Goal: Task Accomplishment & Management: Use online tool/utility

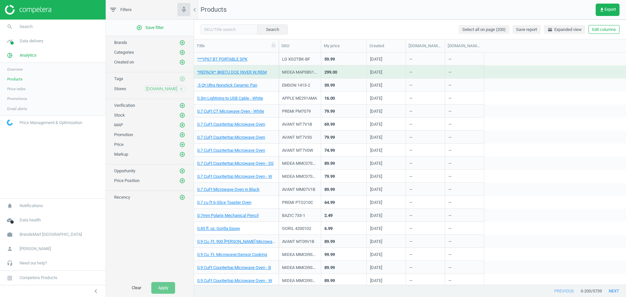
scroll to position [226, 426]
drag, startPoint x: 445, startPoint y: 47, endPoint x: 487, endPoint y: 43, distance: 42.6
click at [465, 43] on div at bounding box center [462, 45] width 7 height 13
click at [446, 48] on div at bounding box center [444, 45] width 7 height 13
drag, startPoint x: 446, startPoint y: 48, endPoint x: 514, endPoint y: 43, distance: 68.6
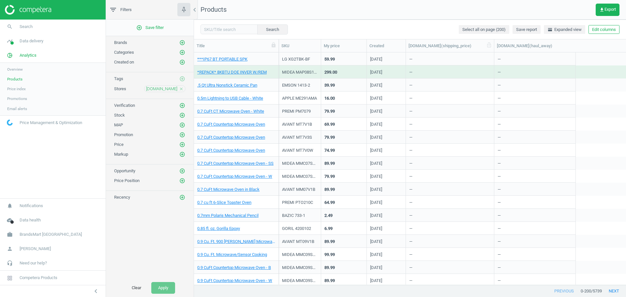
click at [497, 43] on div at bounding box center [494, 45] width 7 height 13
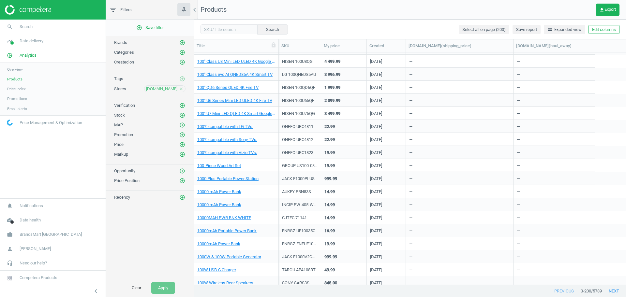
scroll to position [2375, 0]
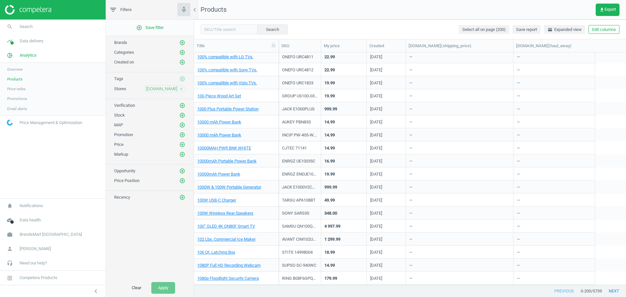
click at [182, 88] on icon "close" at bounding box center [181, 89] width 5 height 5
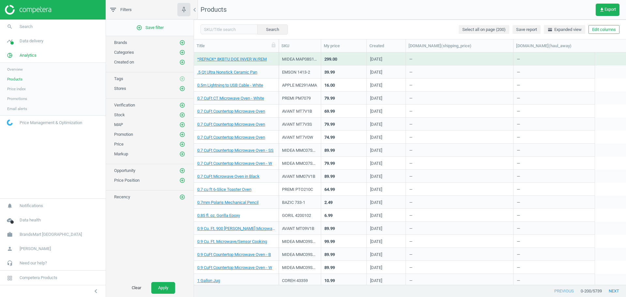
click at [182, 88] on icon "add_circle_outline" at bounding box center [182, 89] width 6 height 6
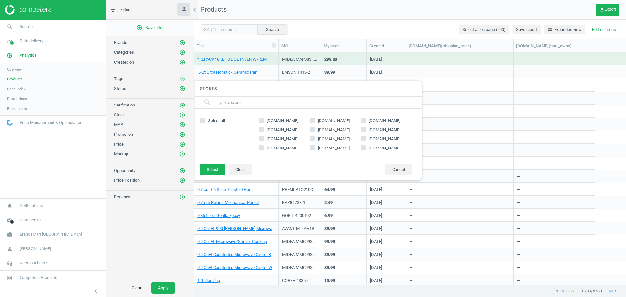
click at [387, 122] on span "amazon.com" at bounding box center [384, 121] width 34 height 6
click at [365, 122] on input "amazon.com" at bounding box center [363, 120] width 4 height 4
checkbox input "true"
click at [211, 171] on button "Select" at bounding box center [212, 170] width 25 height 12
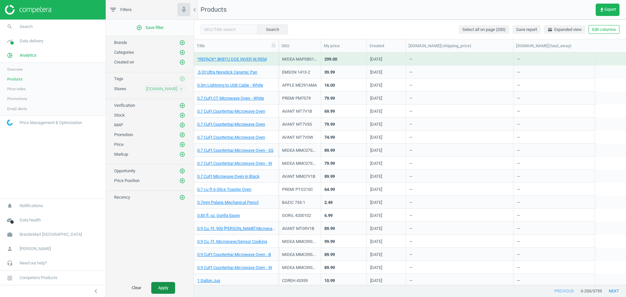
click at [170, 285] on button "Apply" at bounding box center [163, 288] width 24 height 12
click at [605, 34] on button "Edit columns" at bounding box center [603, 29] width 31 height 9
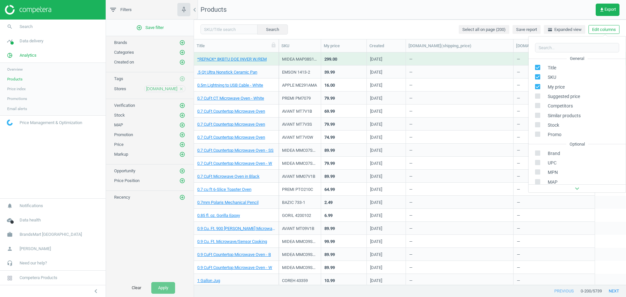
scroll to position [103, 0]
click at [555, 133] on div "Stores custom fields" at bounding box center [560, 134] width 39 height 6
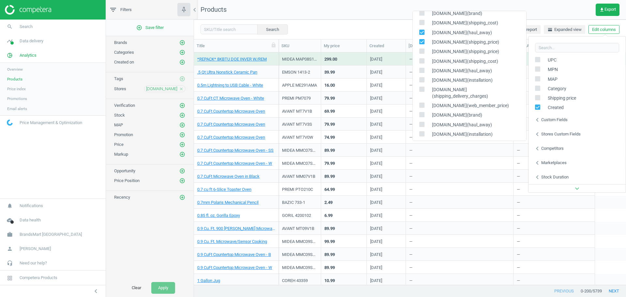
scroll to position [122, 0]
click at [420, 28] on icon at bounding box center [421, 30] width 5 height 5
click at [420, 28] on input "checkbox" at bounding box center [421, 30] width 4 height 4
checkbox input "false"
click at [422, 37] on input "checkbox" at bounding box center [421, 39] width 4 height 4
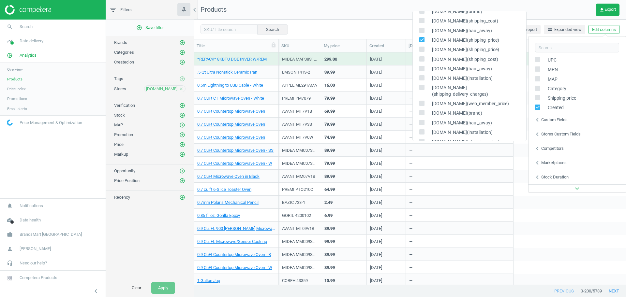
checkbox input "false"
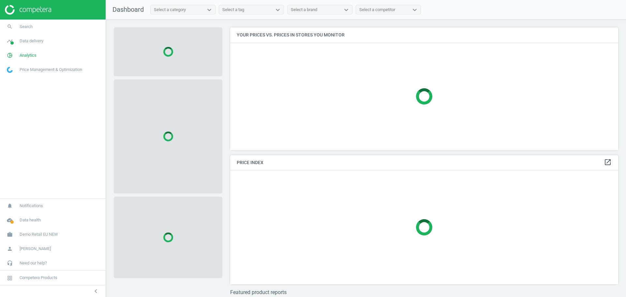
scroll to position [135, 394]
click at [22, 232] on span "Demo Retail EU NEW" at bounding box center [39, 235] width 38 height 6
click at [29, 213] on span "Switch campaign" at bounding box center [21, 215] width 29 height 5
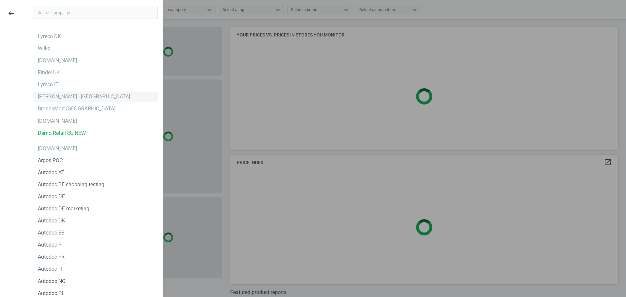
click at [59, 95] on div "[PERSON_NAME] - [GEOGRAPHIC_DATA]" at bounding box center [84, 96] width 92 height 7
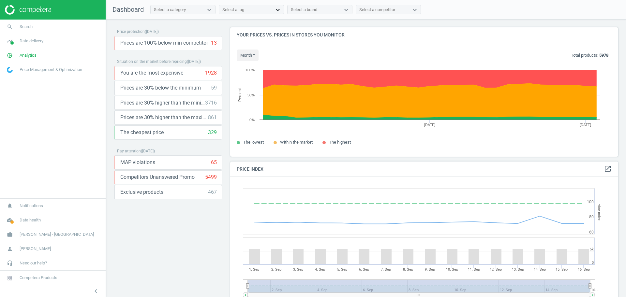
scroll to position [142, 394]
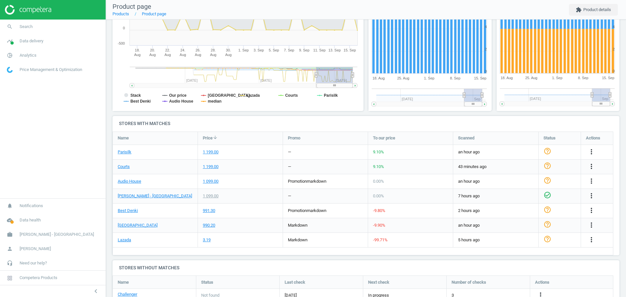
scroll to position [130, 0]
click at [133, 211] on link "Best Denki" at bounding box center [128, 211] width 20 height 6
click at [129, 210] on link "Best Denki" at bounding box center [128, 211] width 20 height 6
click at [356, 113] on div "Price history Created with Highstock 6.2.0 Stack Our price Gain City Lazada Cou…" at bounding box center [238, 40] width 256 height 151
